Goal: Information Seeking & Learning: Learn about a topic

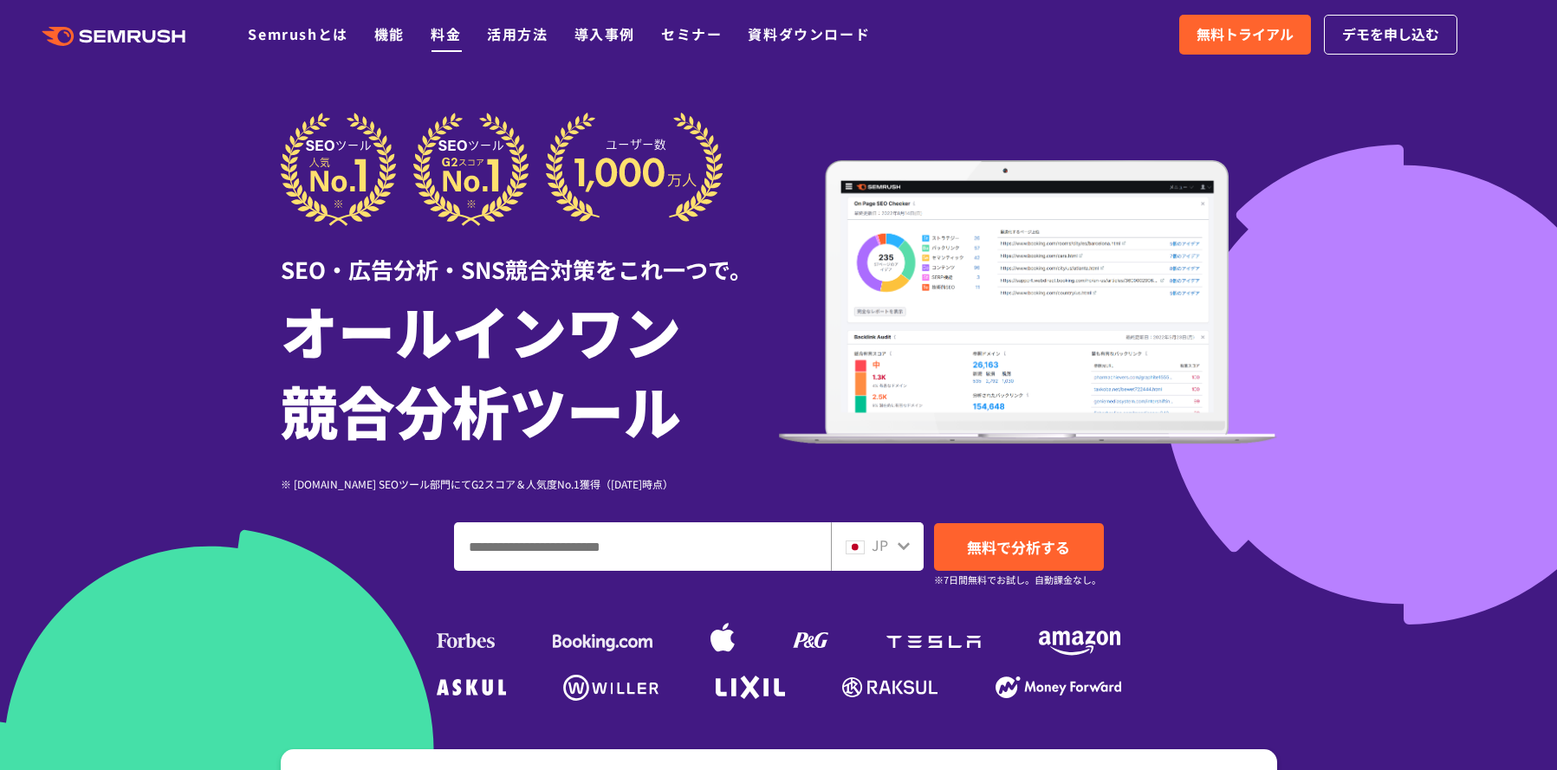
click at [444, 35] on link "料金" at bounding box center [446, 33] width 30 height 21
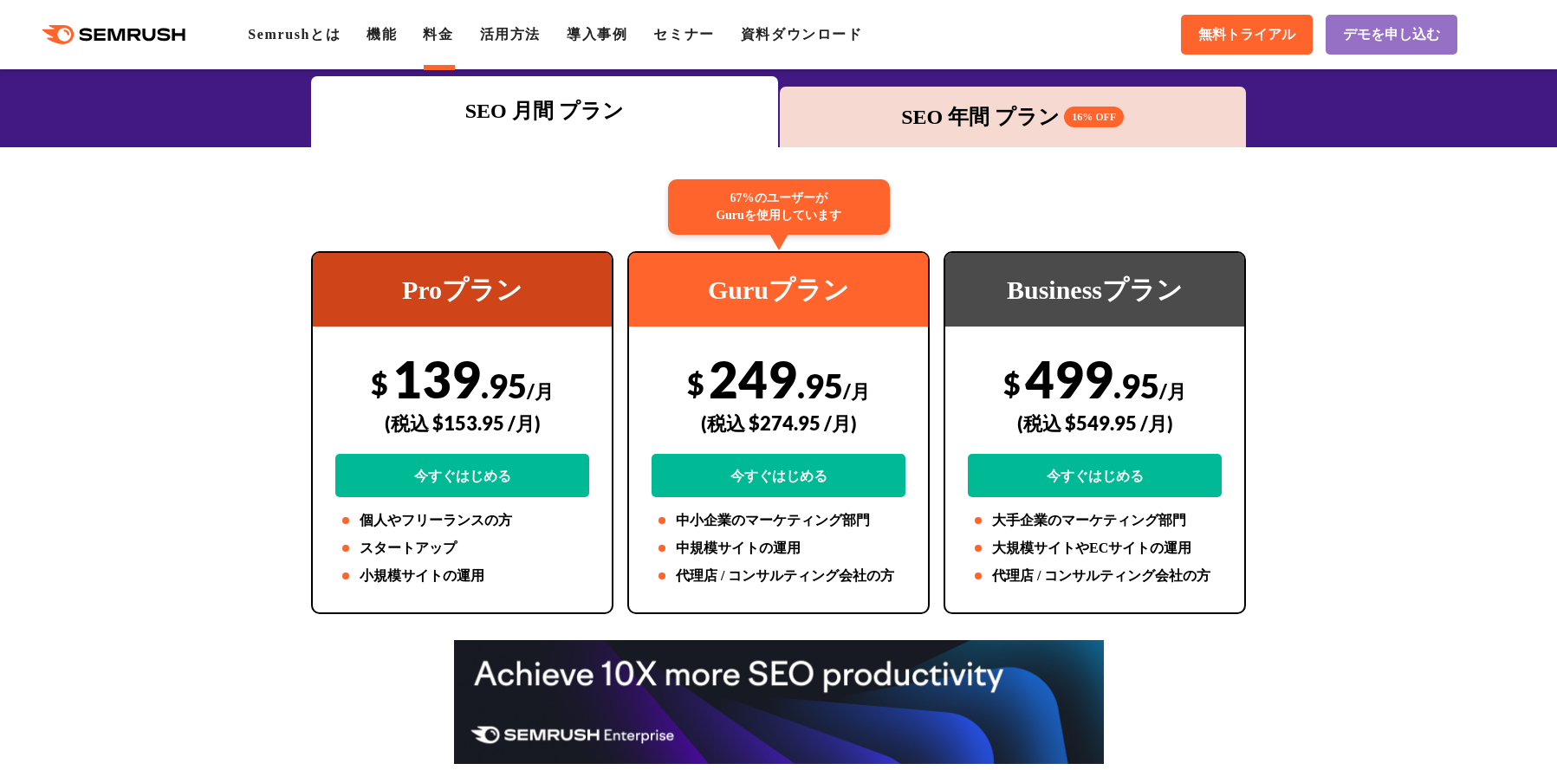
scroll to position [277, 0]
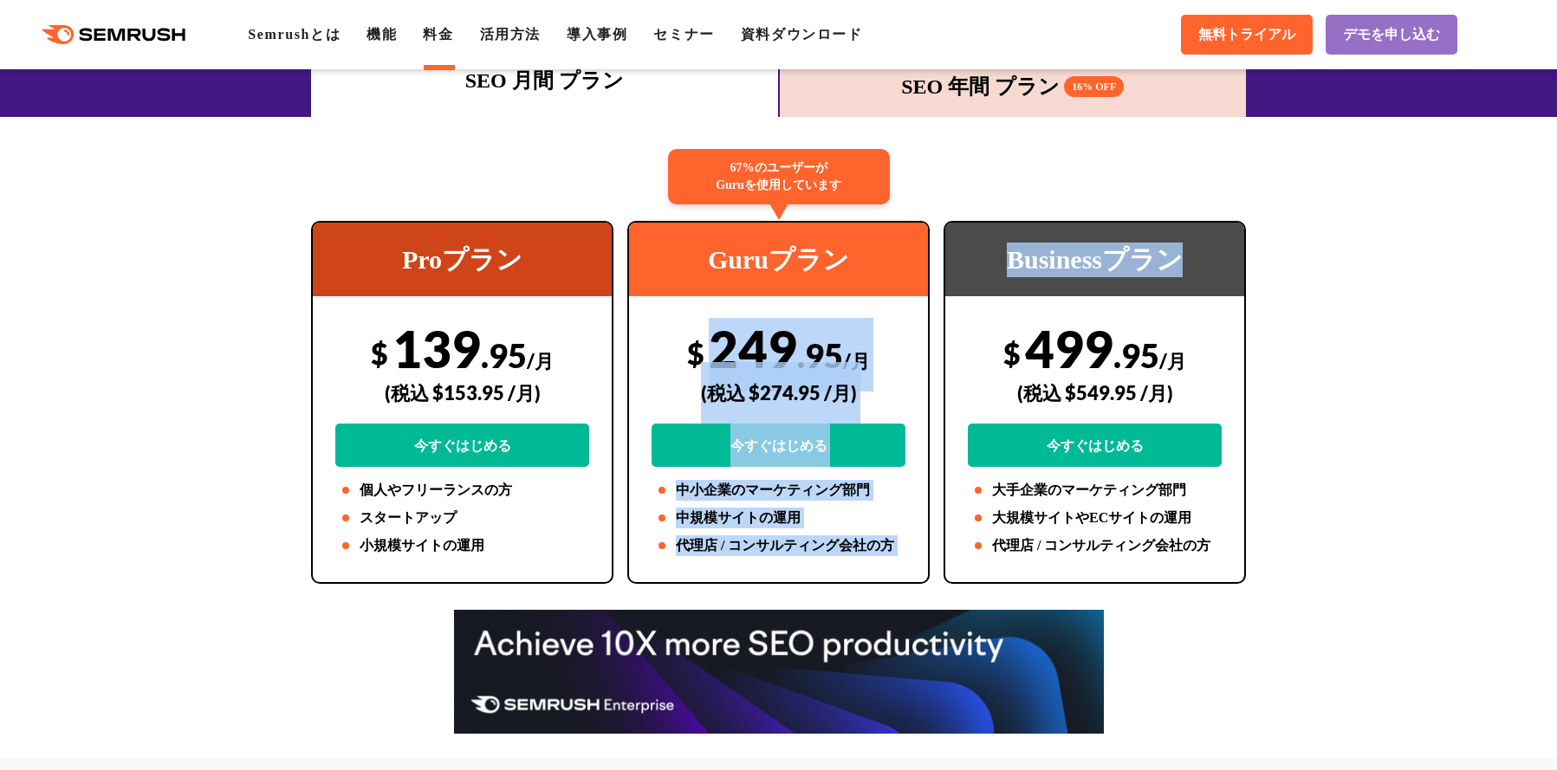
drag, startPoint x: 716, startPoint y: 347, endPoint x: 947, endPoint y: 345, distance: 231.3
click at [947, 346] on div "Proプラン $ 139 .95 /月 (税込 $153.95 /月) 今すぐはじめる 個人やフリーランスの方 スタートアップ 小規模サイトの運用 67%のユ…" at bounding box center [778, 402] width 949 height 363
click at [923, 343] on div "67%のユーザーが Guruを使用しています Guruプラン $ 249 .95 /月 (税込 $274.95 /月) 今すぐはじめる 中小企業のマーケティン…" at bounding box center [778, 402] width 302 height 363
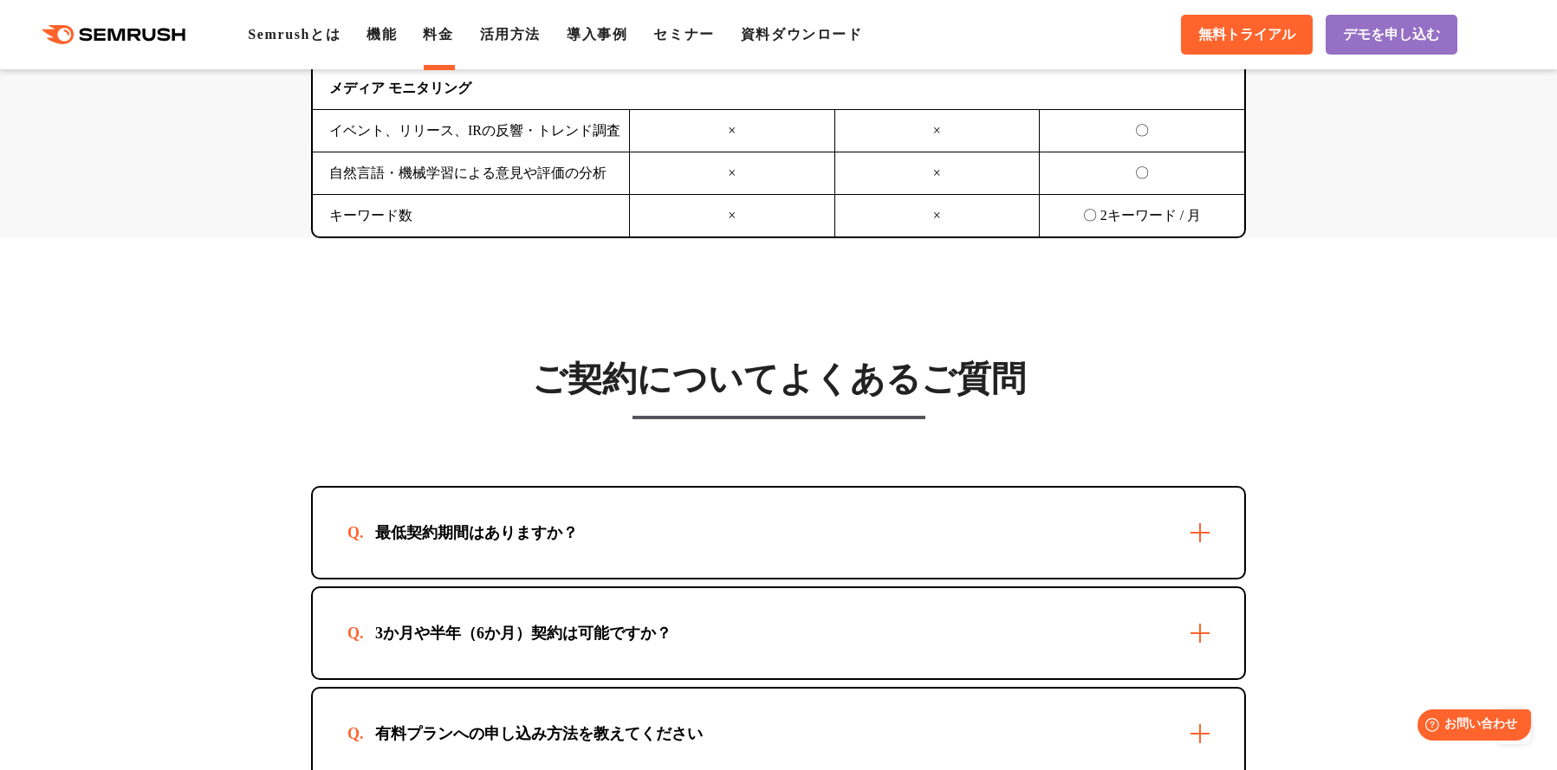
scroll to position [4645, 0]
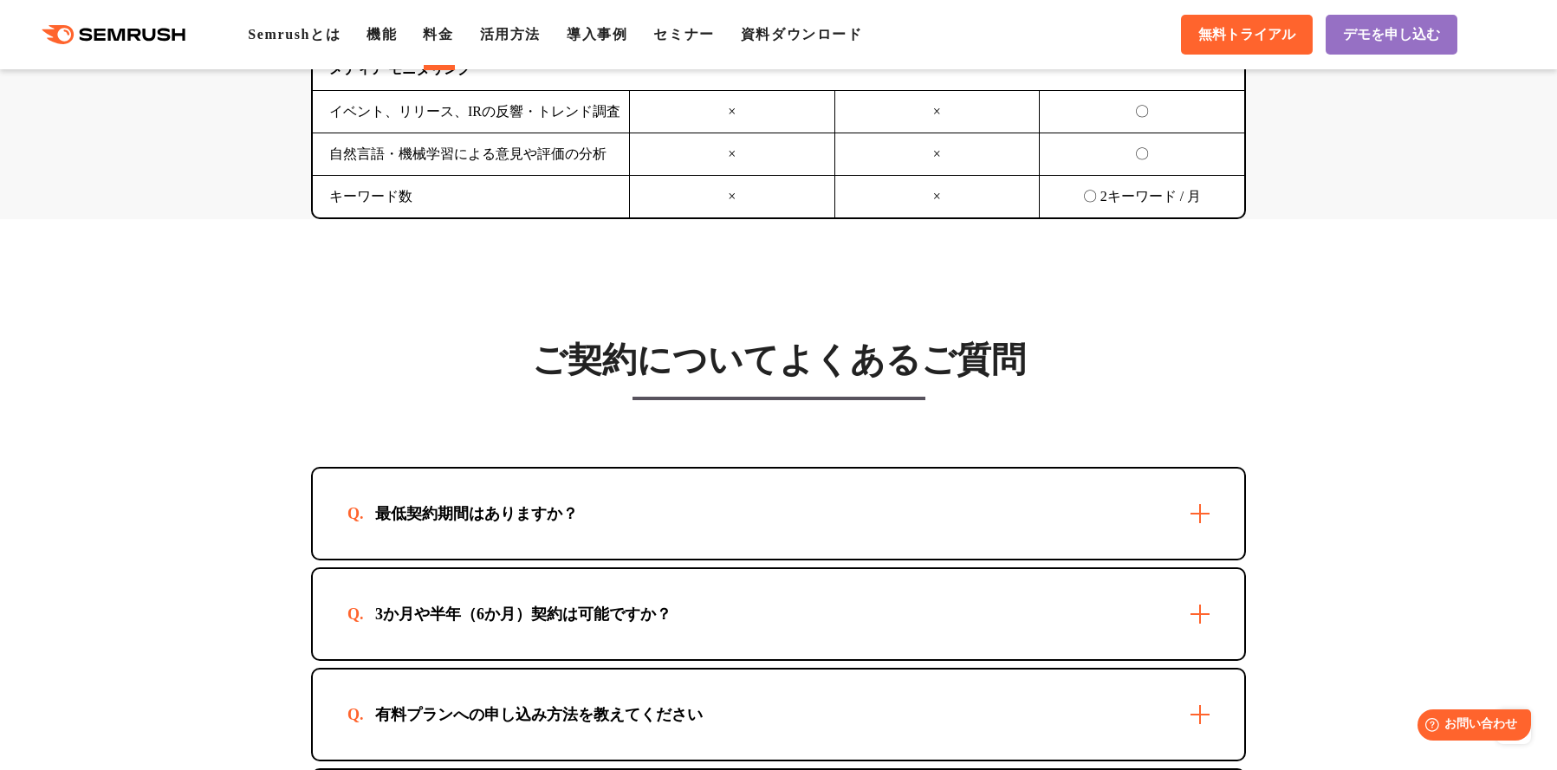
click at [926, 541] on div "最低契約期間はありますか？" at bounding box center [778, 514] width 931 height 90
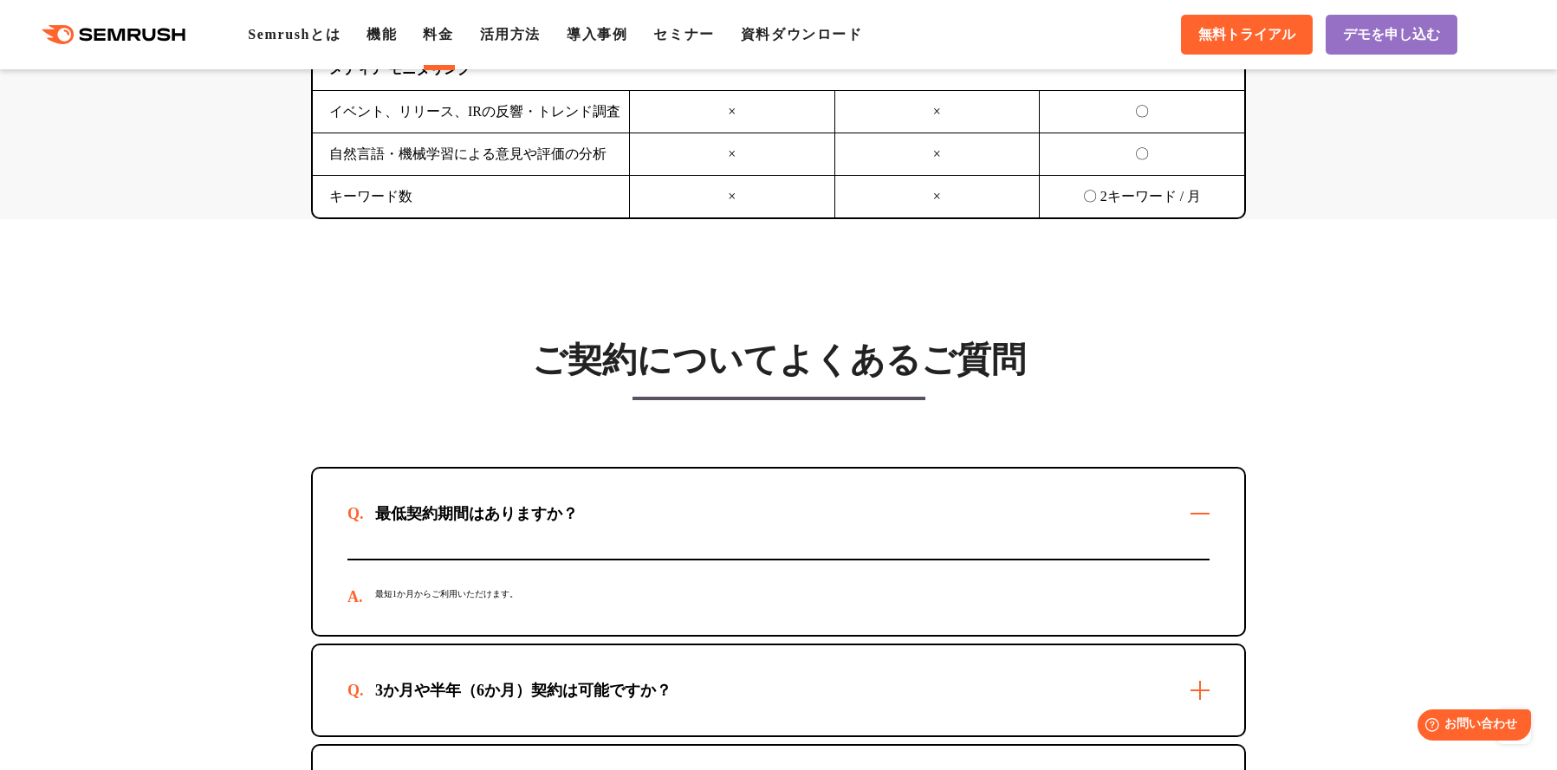
scroll to position [4662, 0]
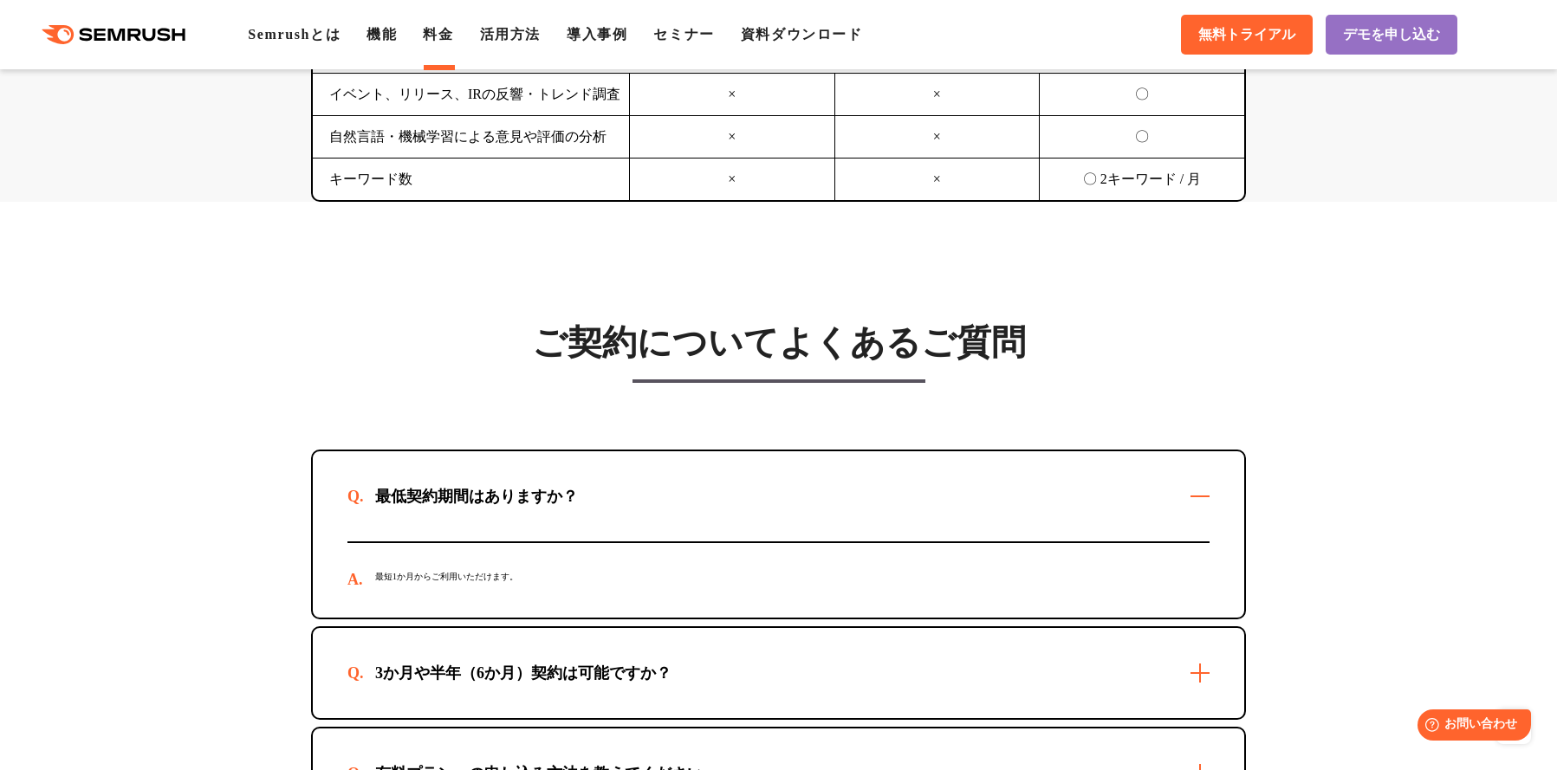
click at [885, 659] on div "3か月や半年（6か月）契約は可能ですか？" at bounding box center [778, 673] width 931 height 90
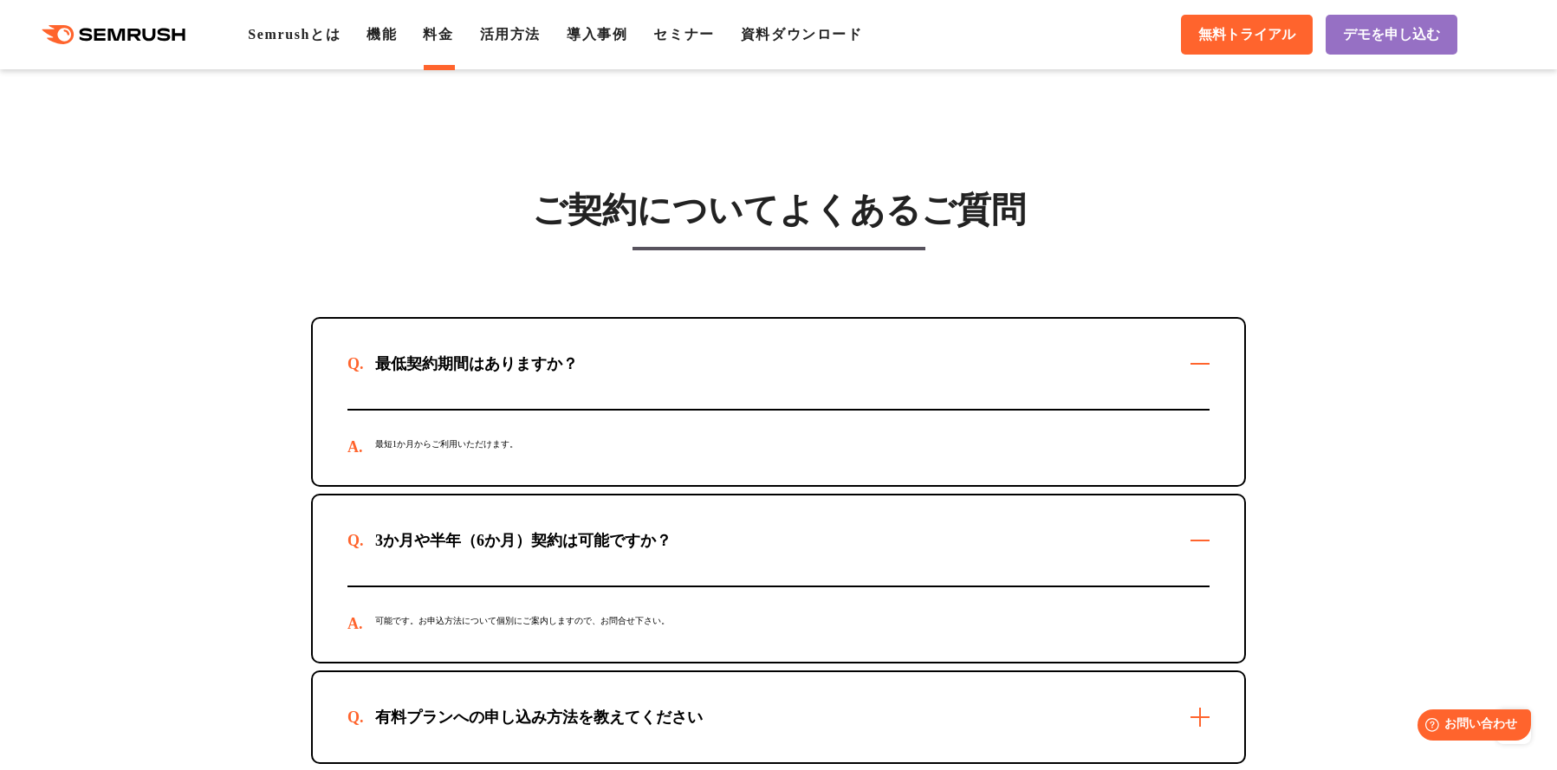
scroll to position [4854, 0]
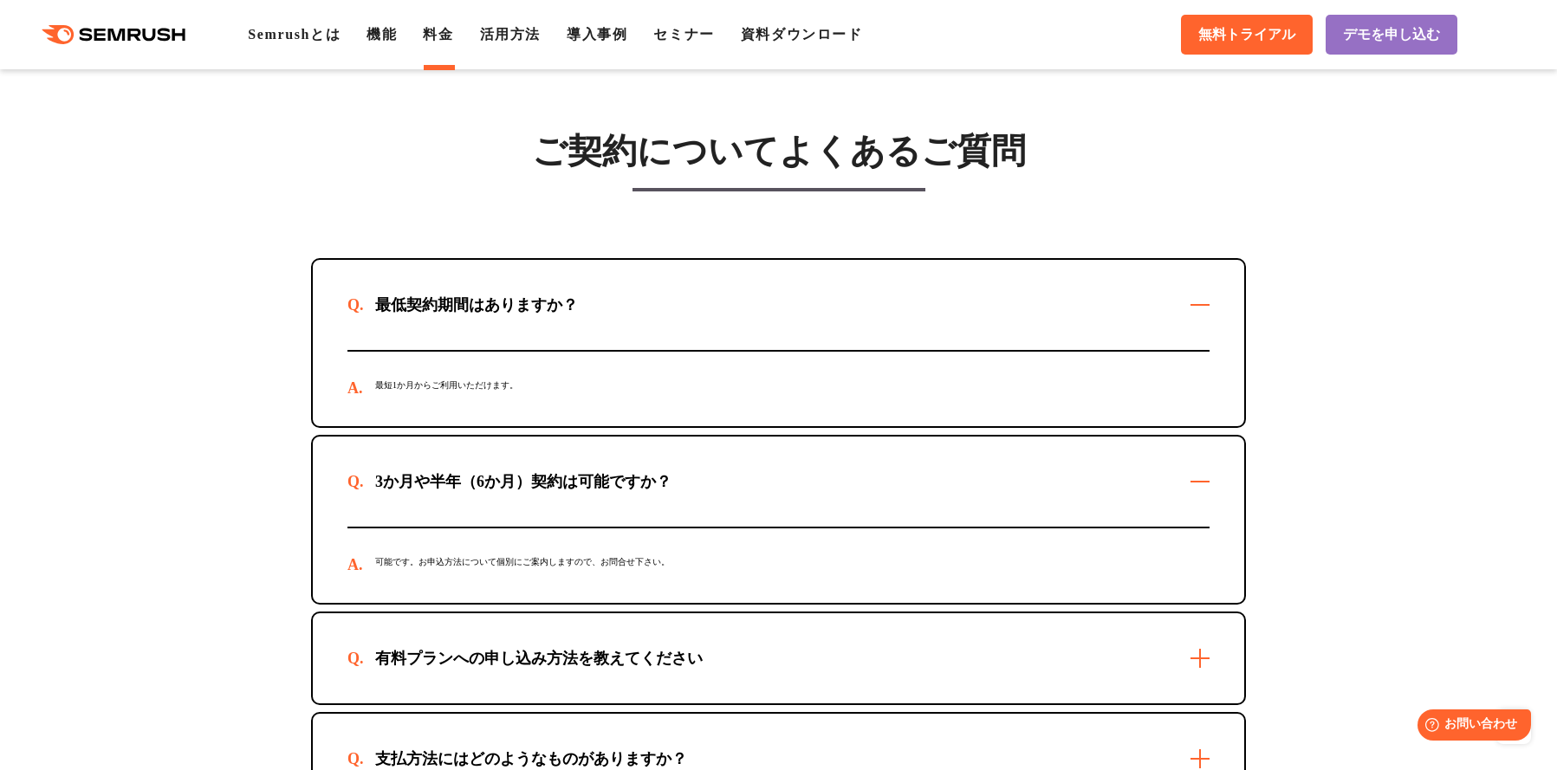
click at [883, 674] on div "有料プランへの申し込み方法を教えてください" at bounding box center [778, 658] width 931 height 90
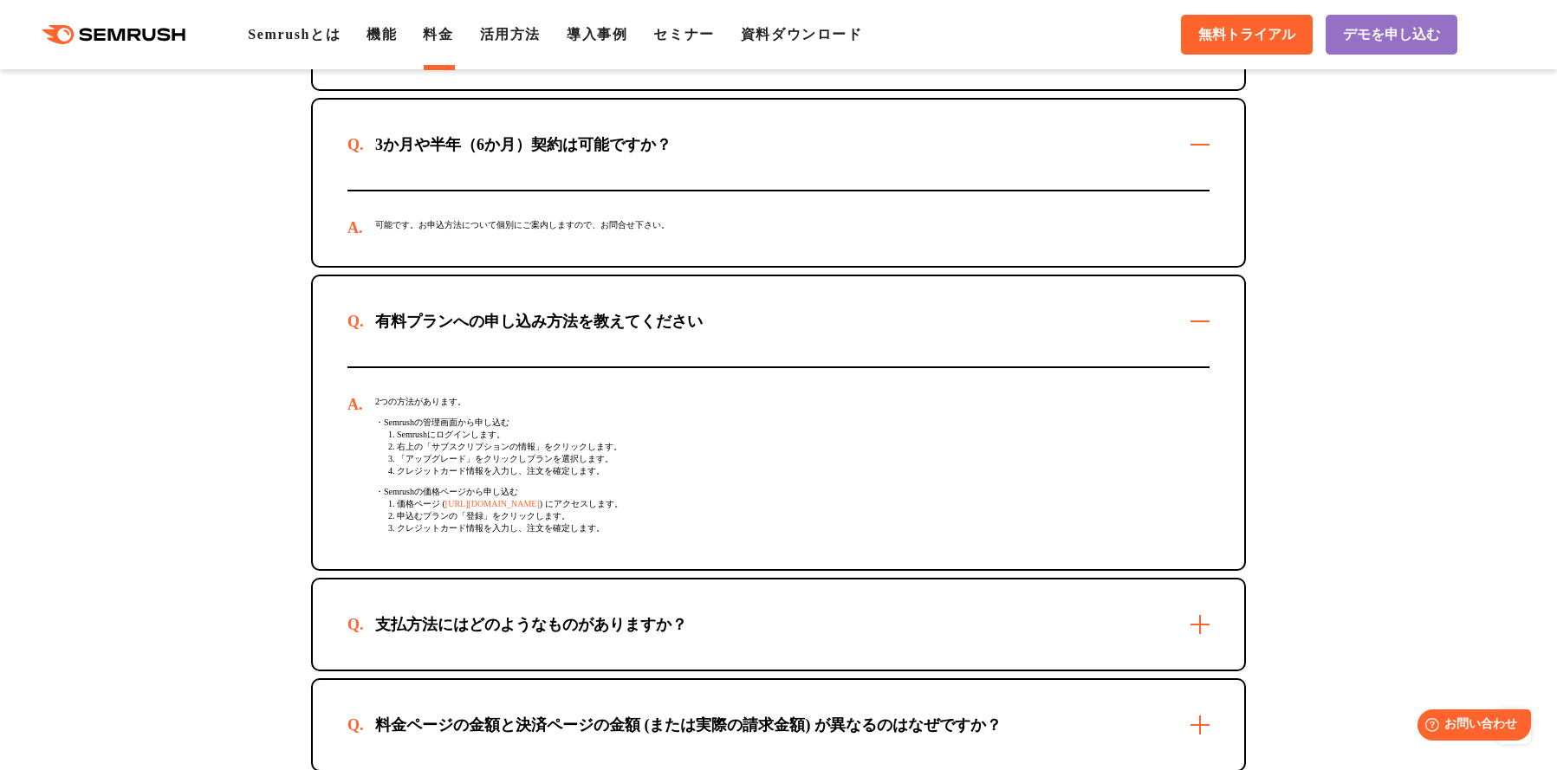
click at [874, 639] on div "支払方法にはどのようなものがありますか？" at bounding box center [778, 625] width 931 height 90
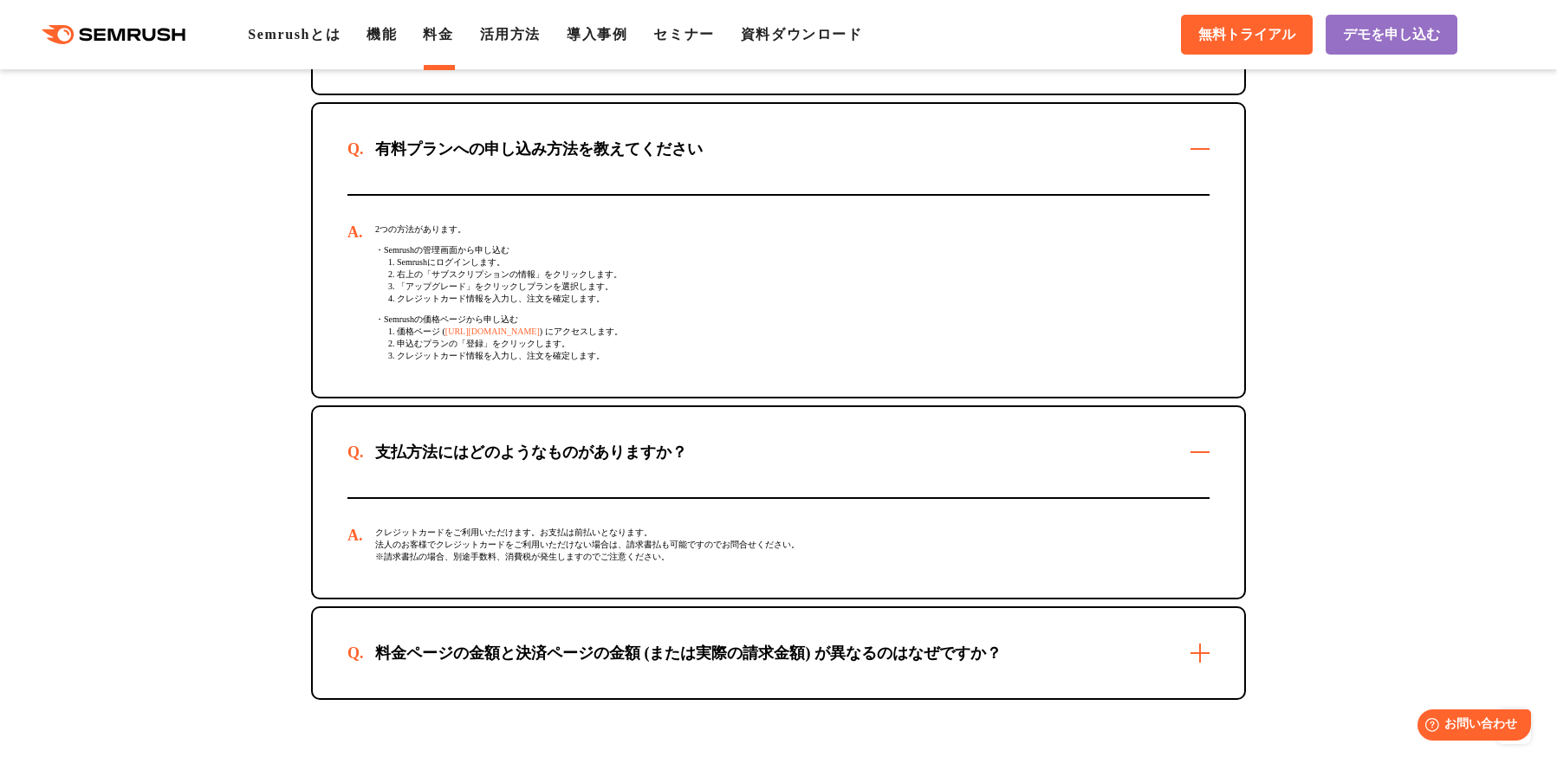
scroll to position [5400, 0]
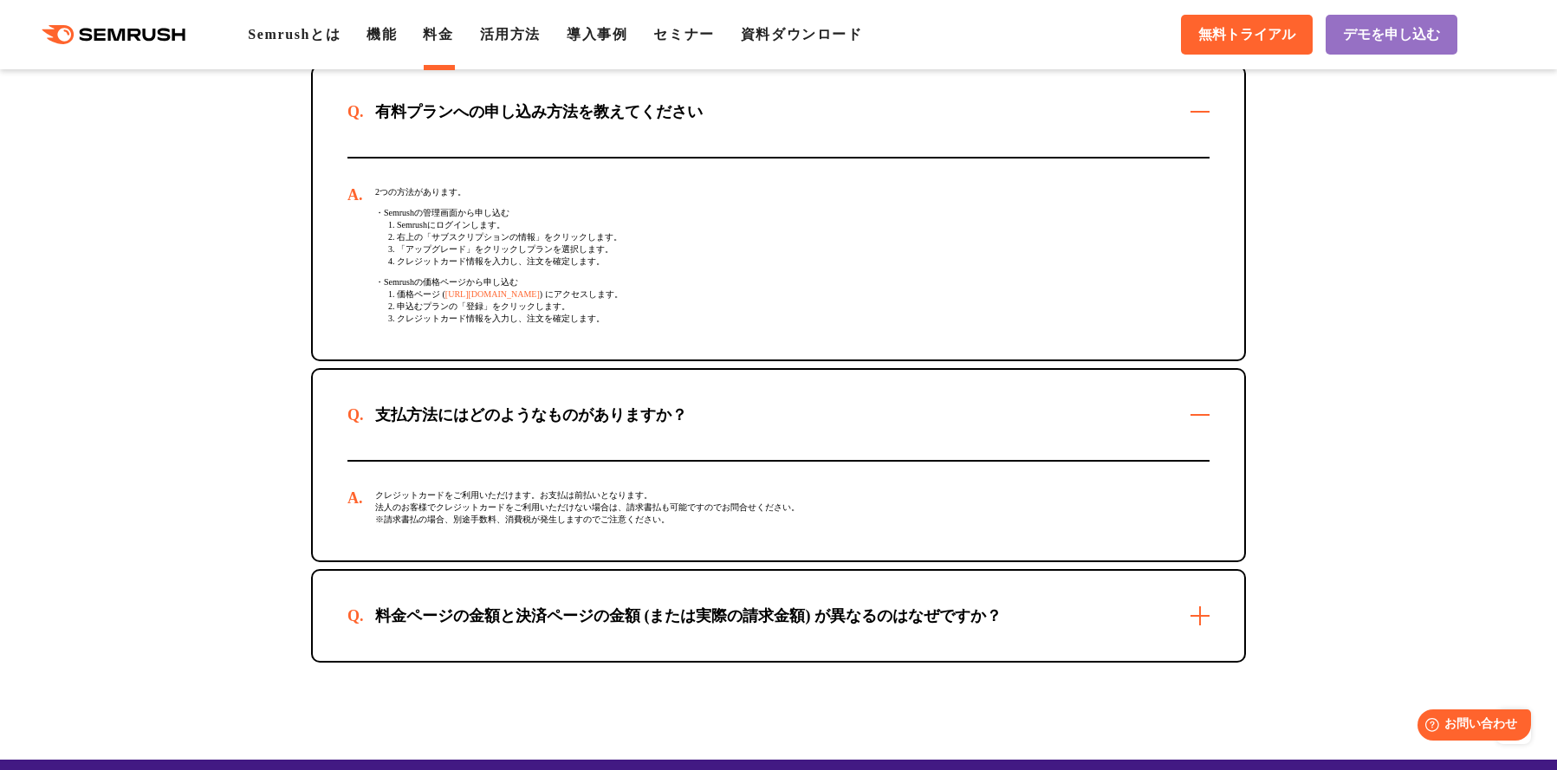
click at [874, 626] on div "料金ページの金額と決済ページの金額 (または実際の請求金額) が異なるのはなぜですか？" at bounding box center [688, 616] width 682 height 21
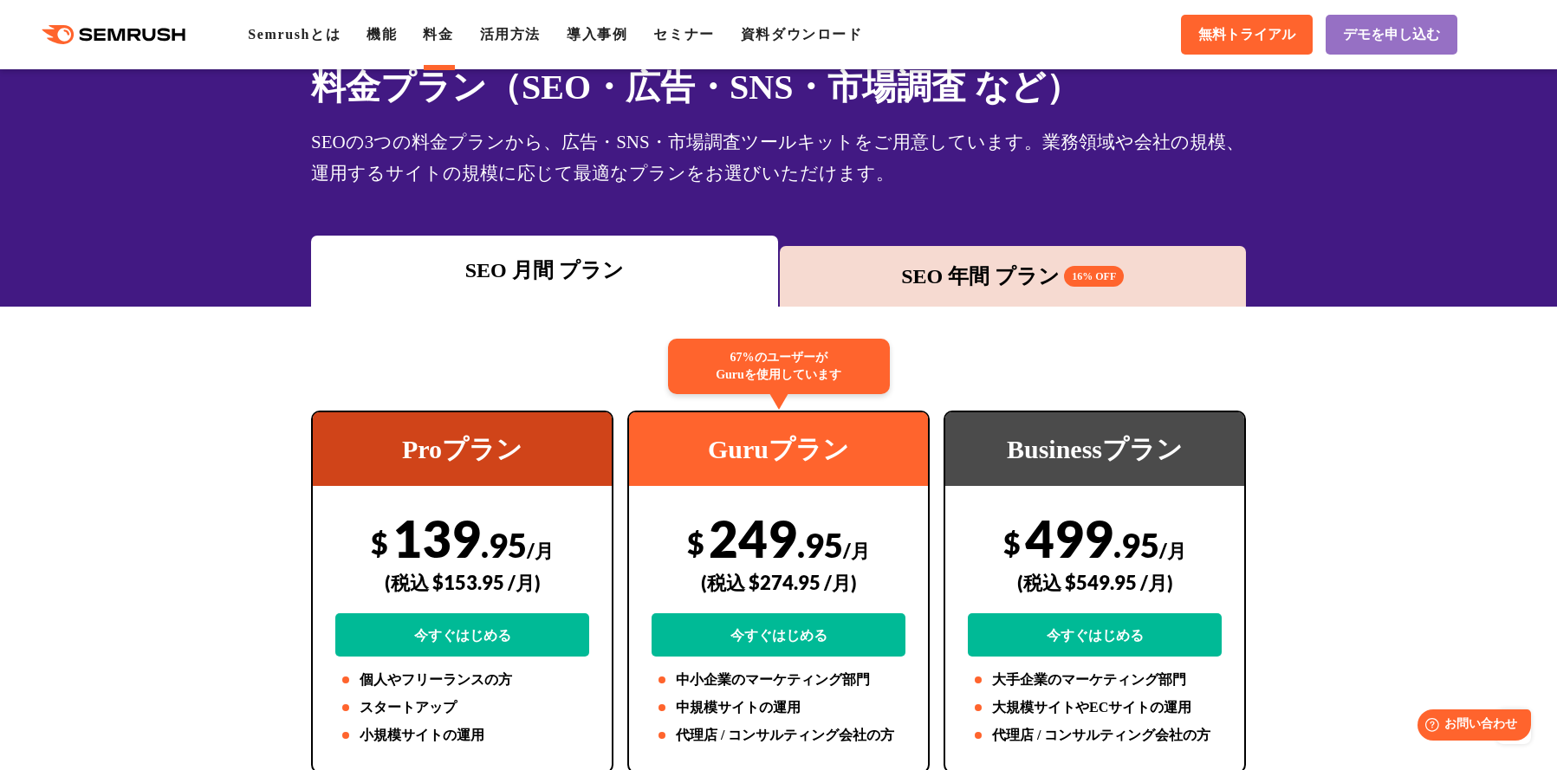
scroll to position [0, 0]
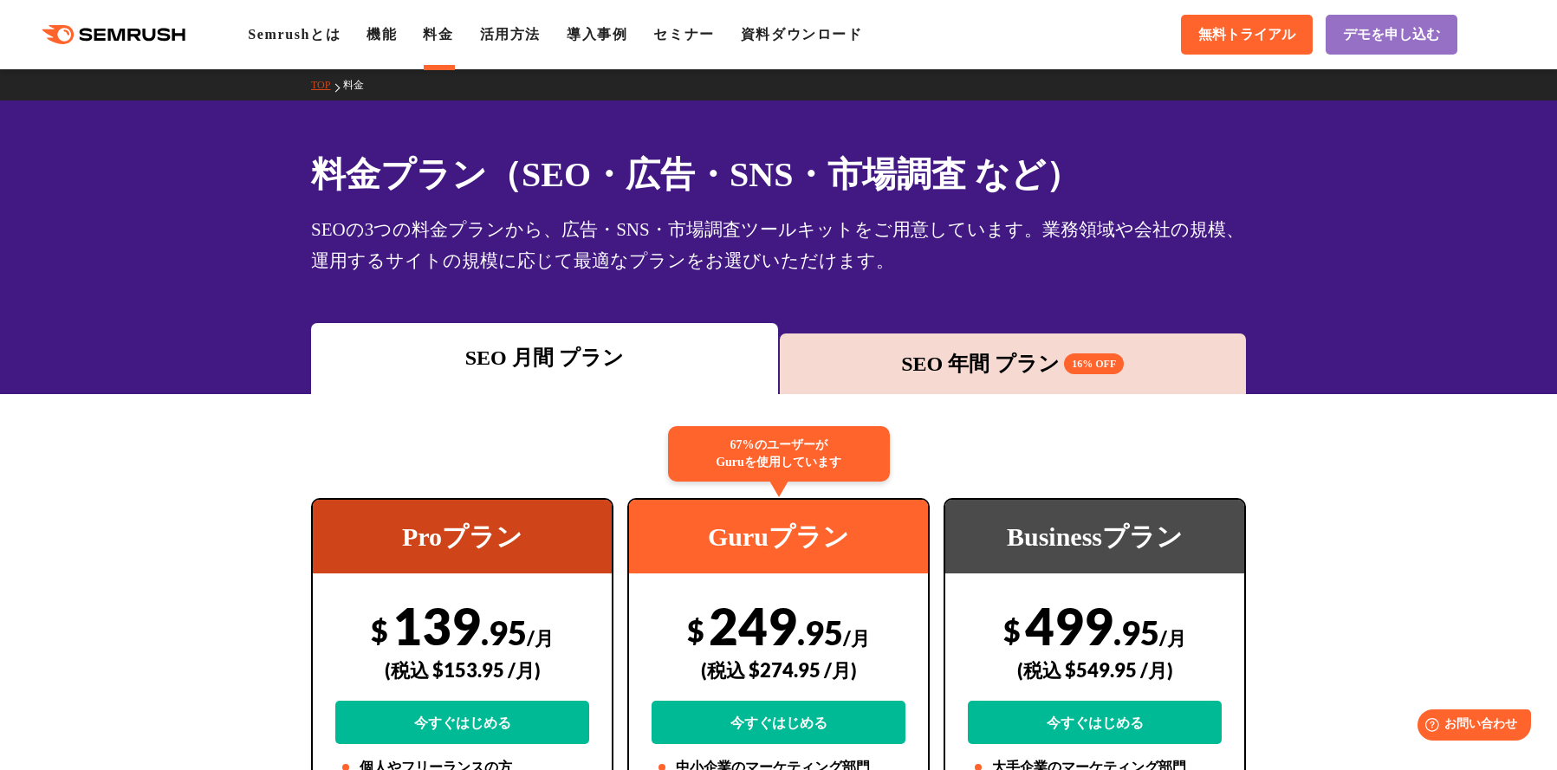
click at [938, 366] on div "SEO 年間 プラン 16% OFF" at bounding box center [1013, 363] width 450 height 31
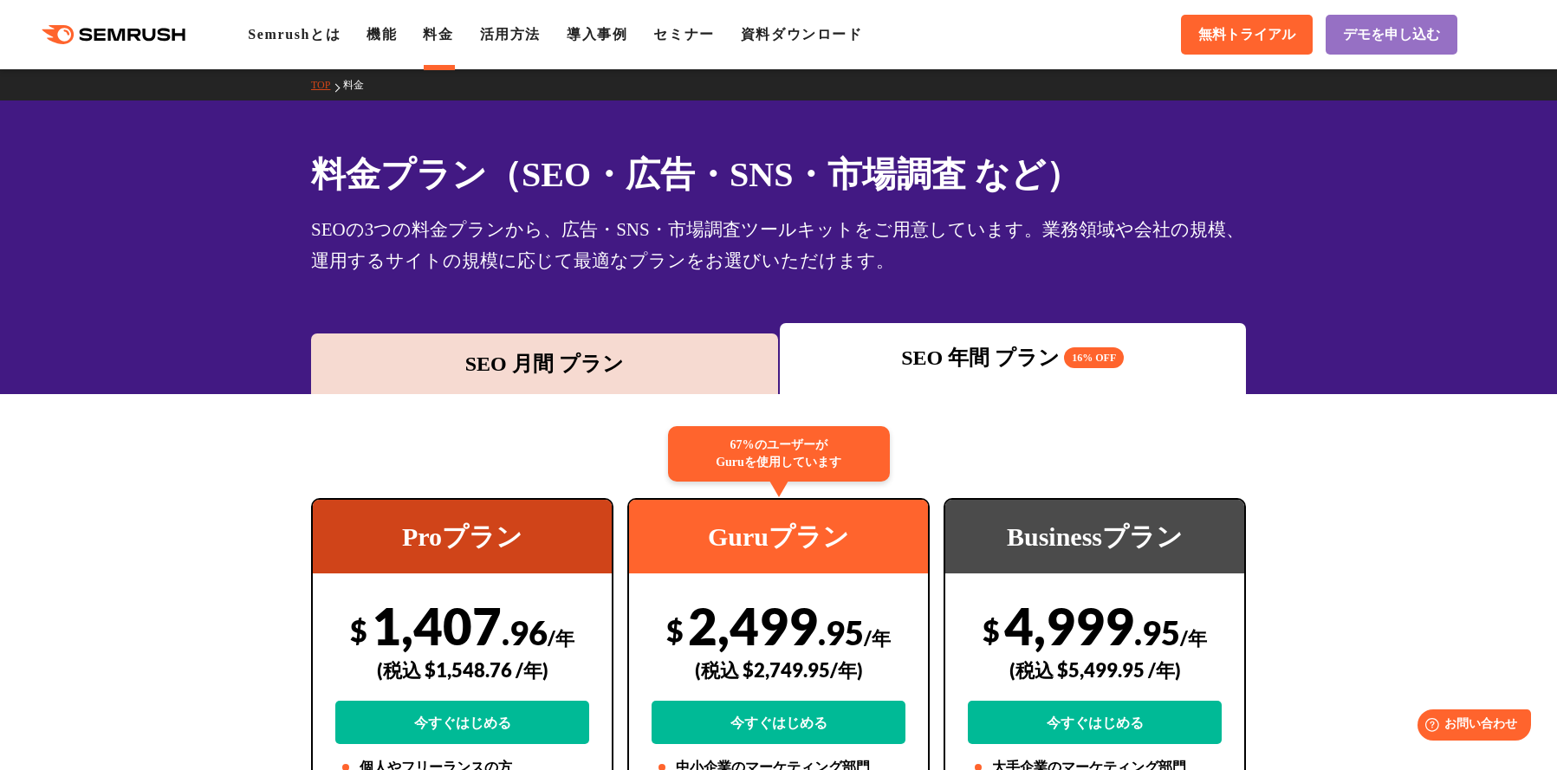
click at [678, 392] on div "SEO 月間 プラン" at bounding box center [544, 364] width 467 height 61
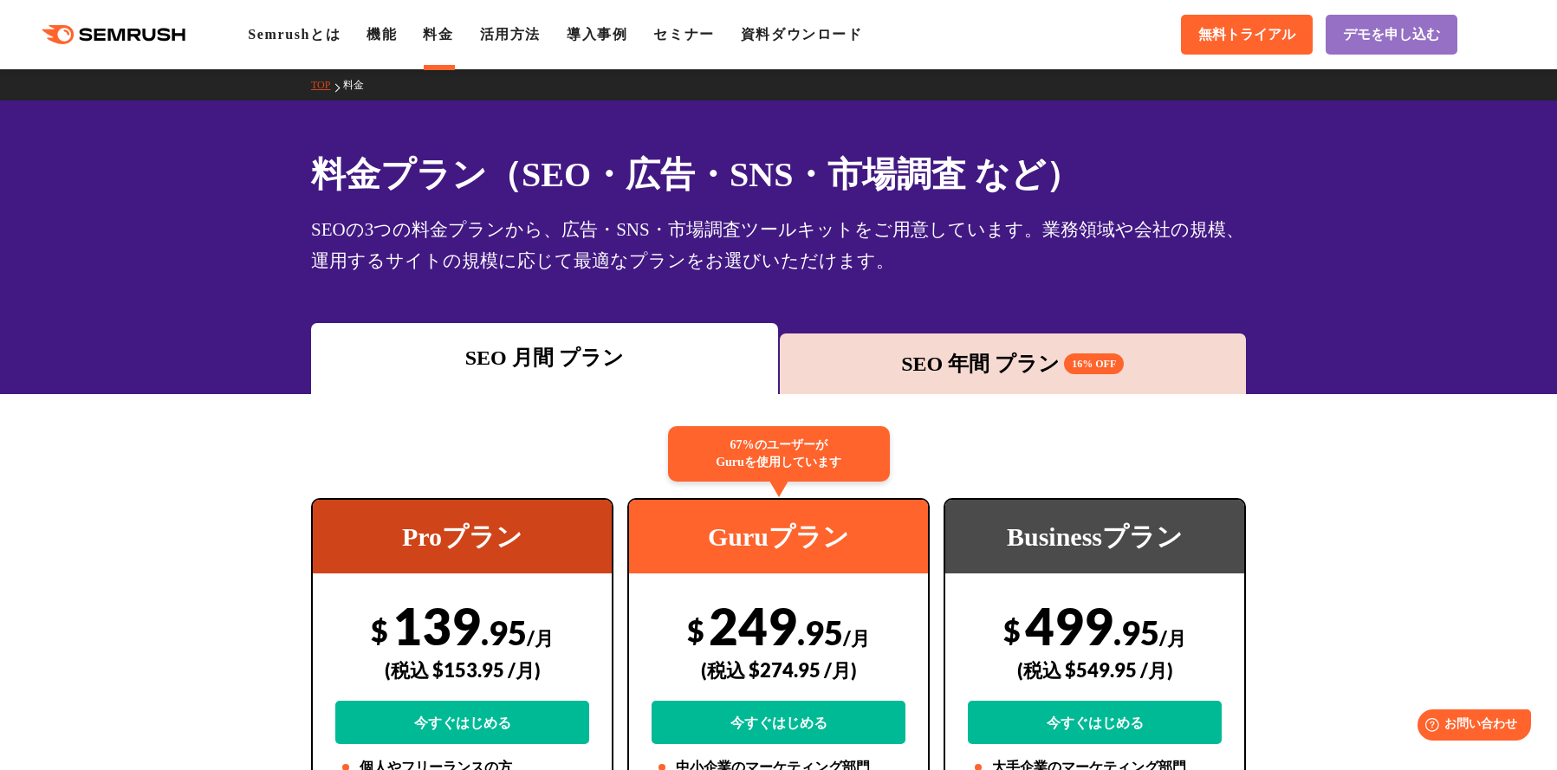
click at [256, 290] on div "料金プラン（SEO・広告・SNS・市場調査 など） SEOの3つの料金プランから、広告・SNS・市場調査ツールキットをご用意しています。業務領域や会社の規模、…" at bounding box center [778, 248] width 1557 height 294
